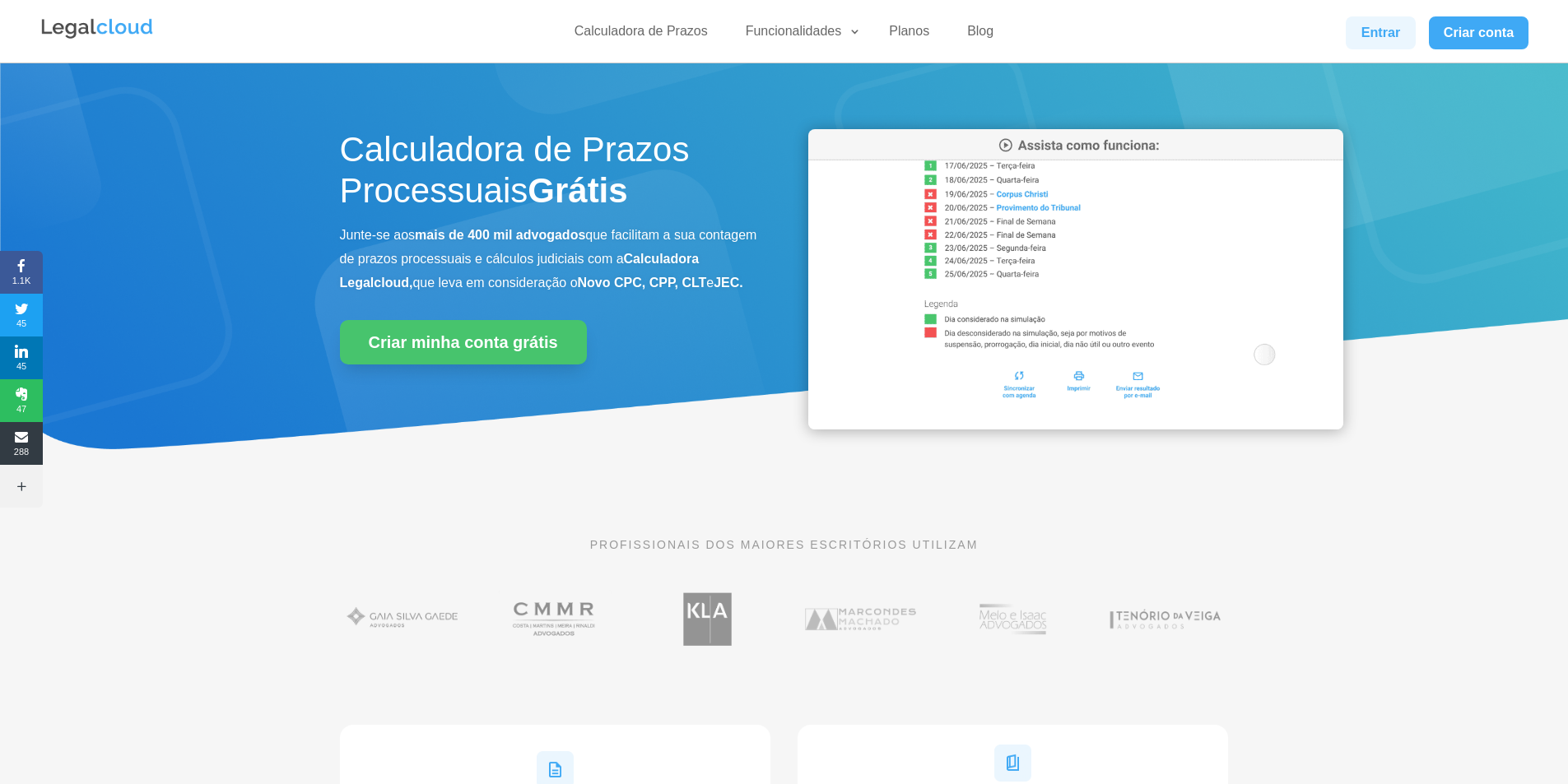
drag, startPoint x: 1386, startPoint y: 26, endPoint x: 1391, endPoint y: 43, distance: 17.7
click at [1385, 26] on link "Entrar" at bounding box center [1380, 33] width 69 height 33
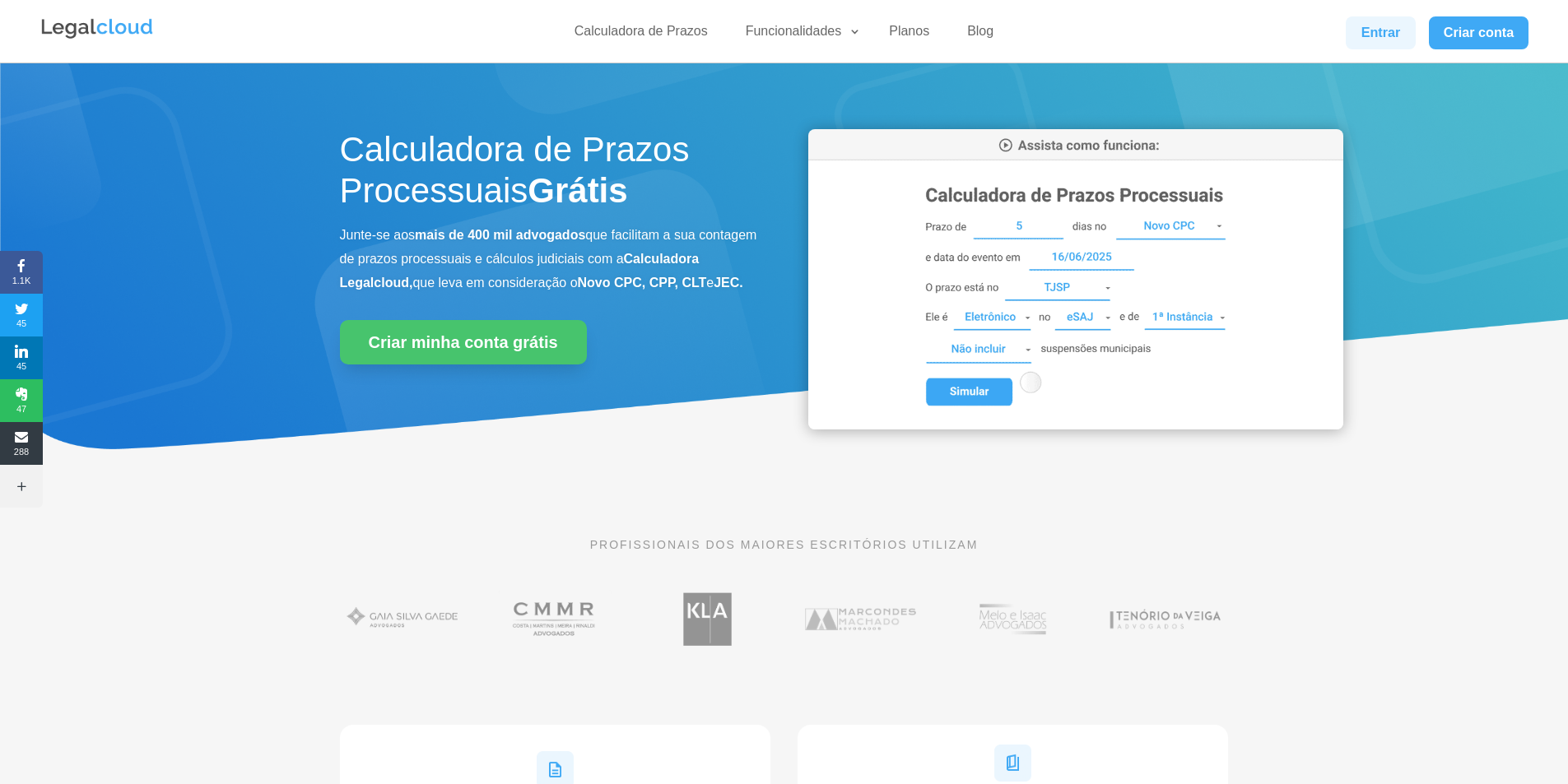
click at [1375, 39] on link "Entrar" at bounding box center [1380, 33] width 69 height 33
click at [1370, 27] on link "Entrar" at bounding box center [1380, 33] width 69 height 33
